Goal: Information Seeking & Learning: Find specific fact

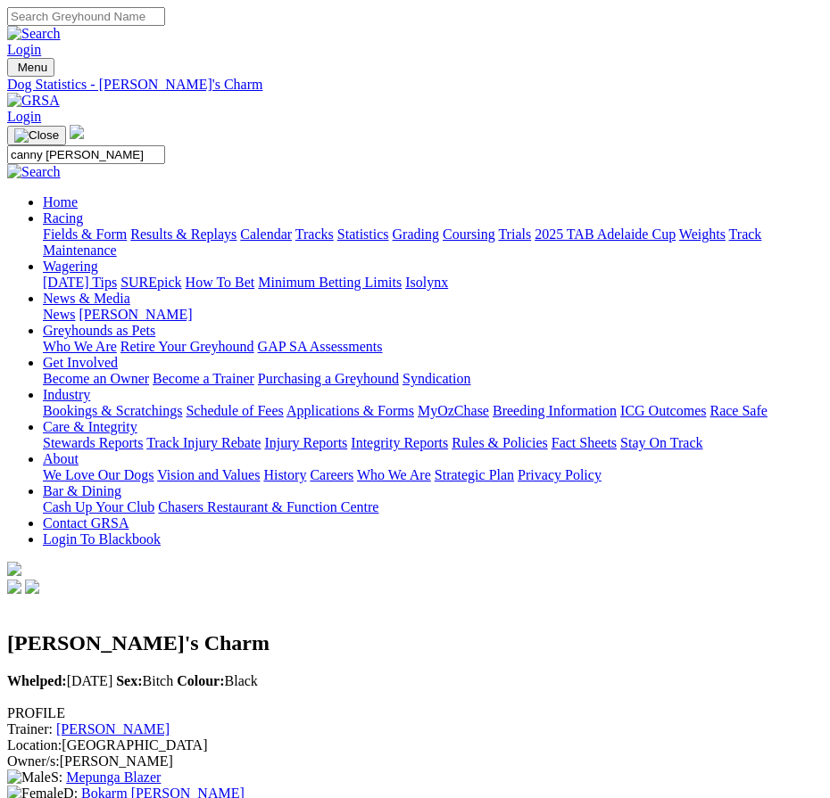
type input "canny [PERSON_NAME]"
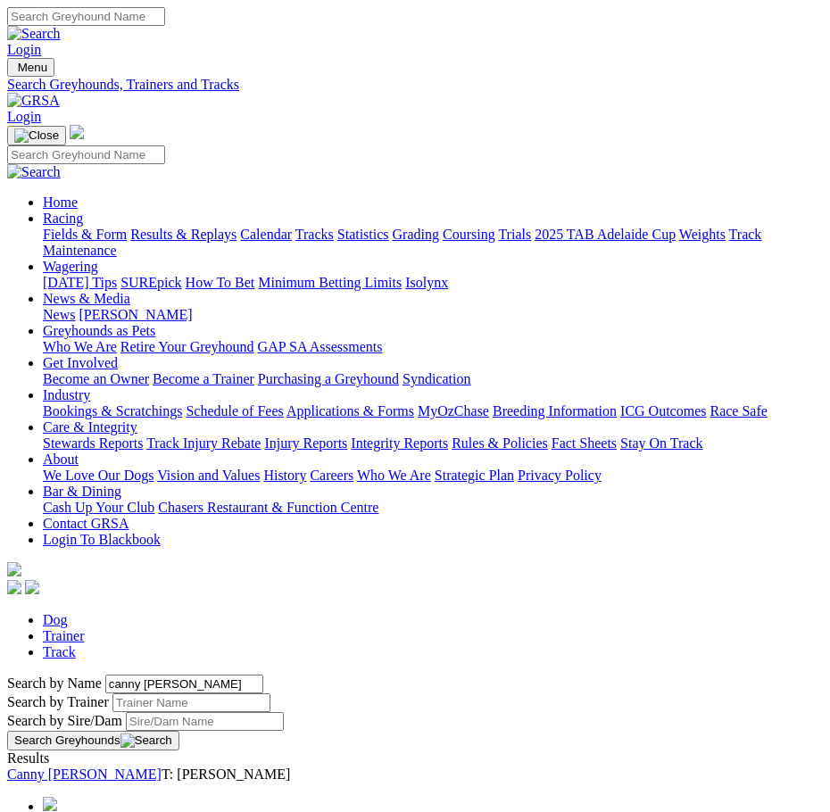
click at [109, 766] on link "Canny Wark" at bounding box center [84, 773] width 154 height 15
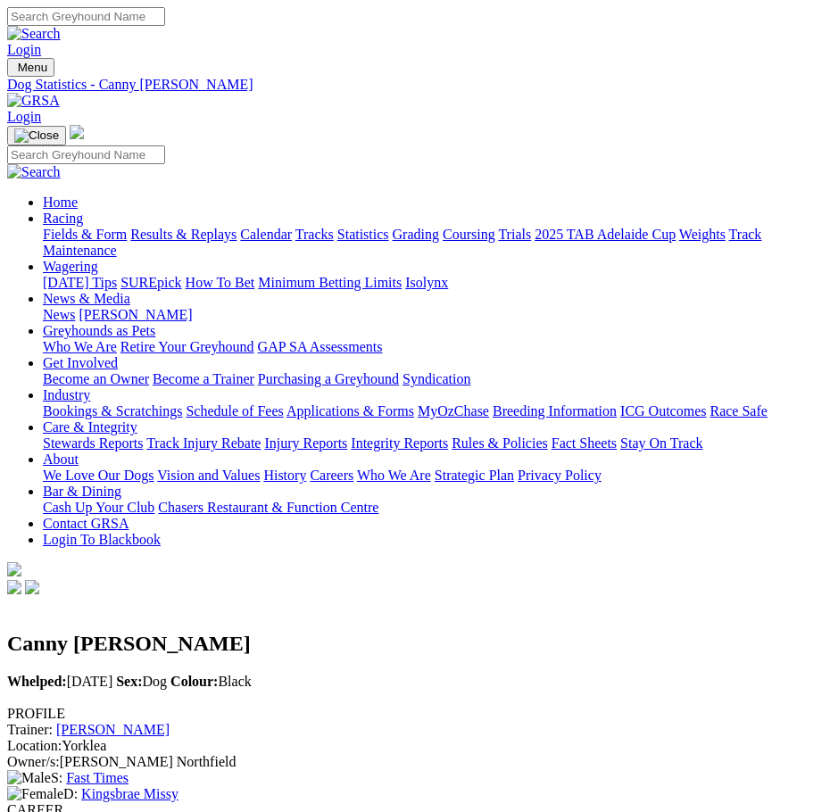
drag, startPoint x: 131, startPoint y: 315, endPoint x: 119, endPoint y: 316, distance: 12.5
click at [119, 811] on div "Prize Money: $29,235" at bounding box center [414, 826] width 815 height 16
click at [563, 754] on div "Owner/s: Colette Northfield" at bounding box center [414, 762] width 815 height 16
copy div "Owner/s: Colette Northfield"
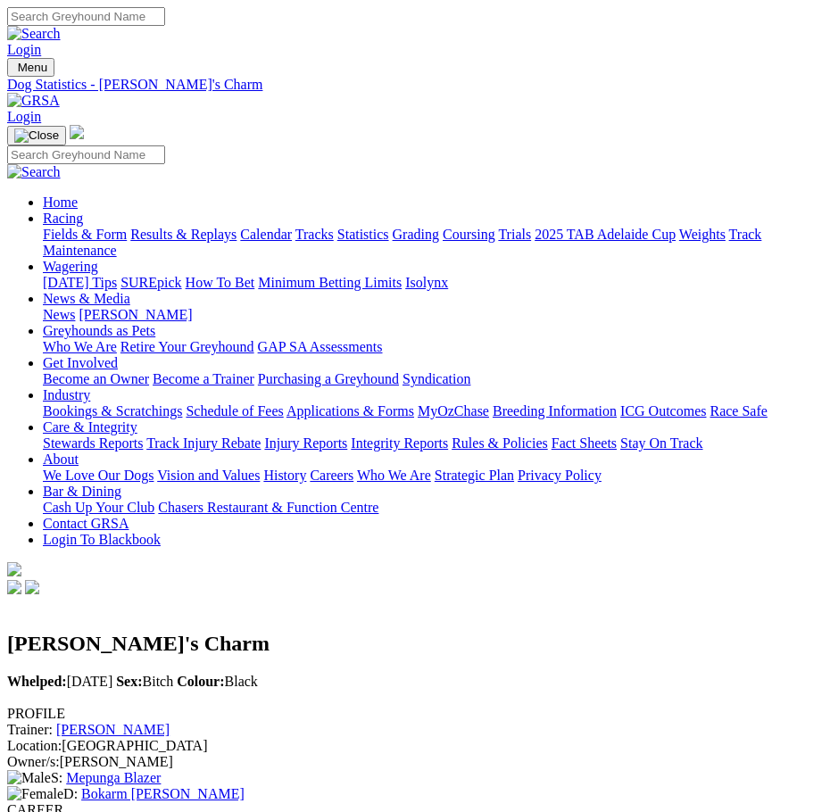
click at [41, 61] on span "Menu" at bounding box center [32, 67] width 29 height 13
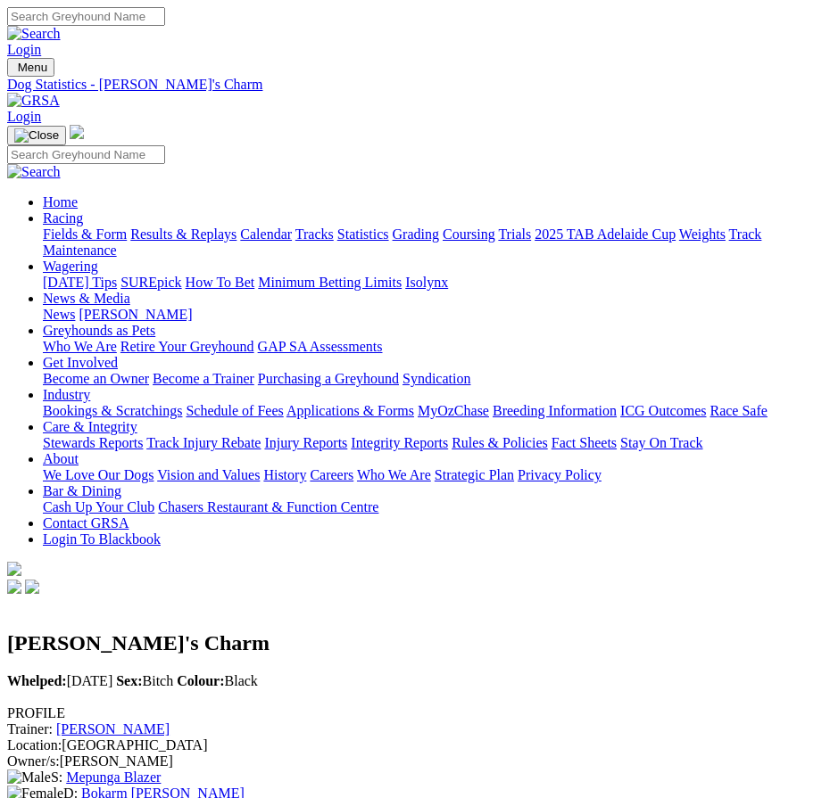
click at [157, 145] on input "Search" at bounding box center [86, 154] width 158 height 19
type input "c"
type input "drink them dry"
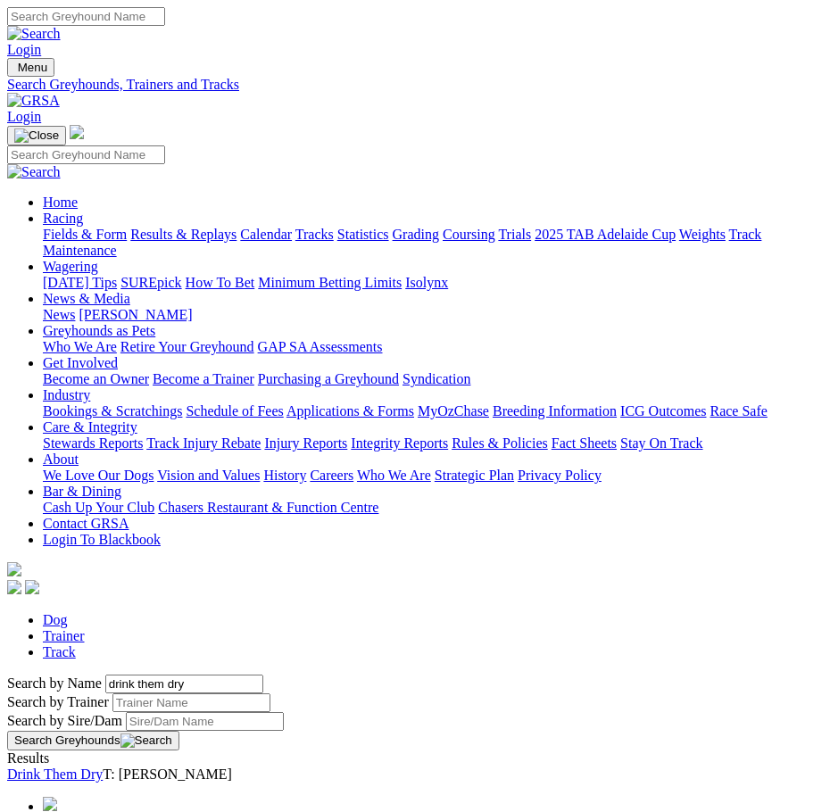
click at [84, 766] on link "Drink Them Dry" at bounding box center [54, 773] width 95 height 15
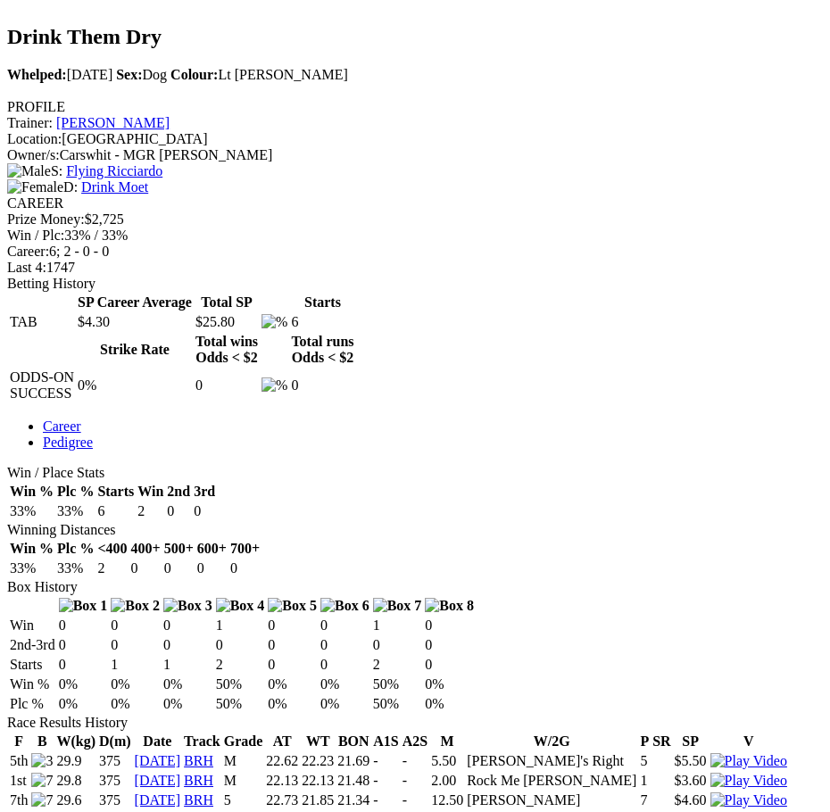
scroll to position [642, 0]
